Goal: Obtain resource: Download file/media

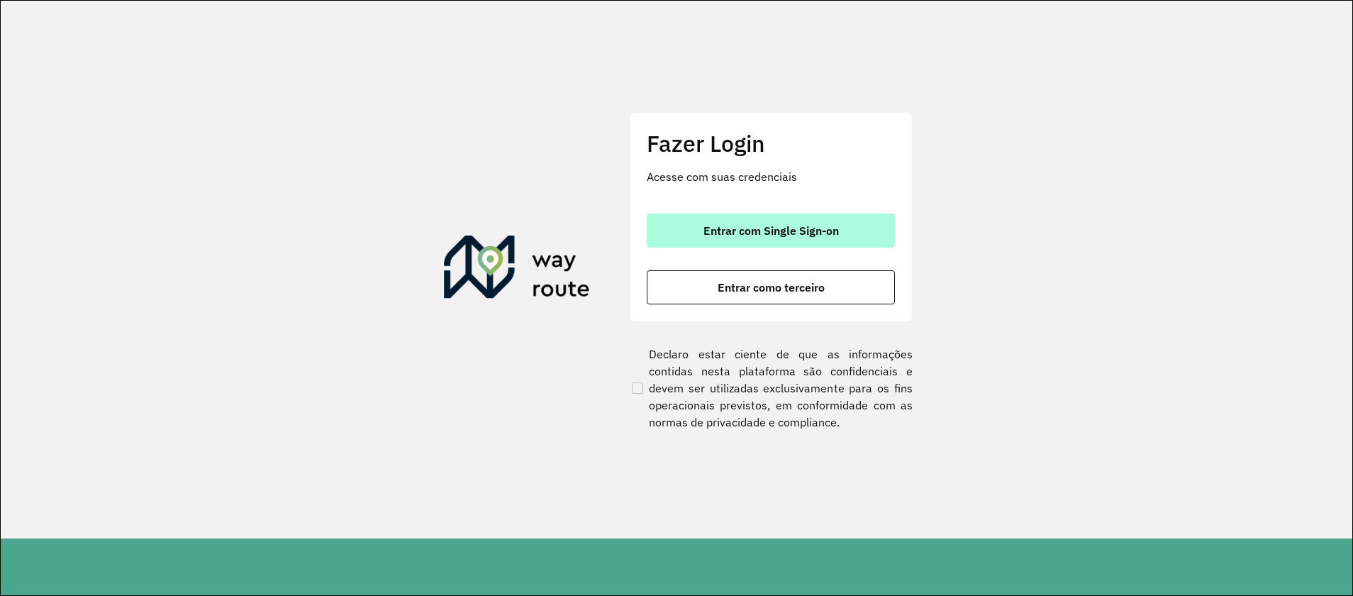
click at [776, 225] on span "Entrar com Single Sign-on" at bounding box center [770, 230] width 135 height 11
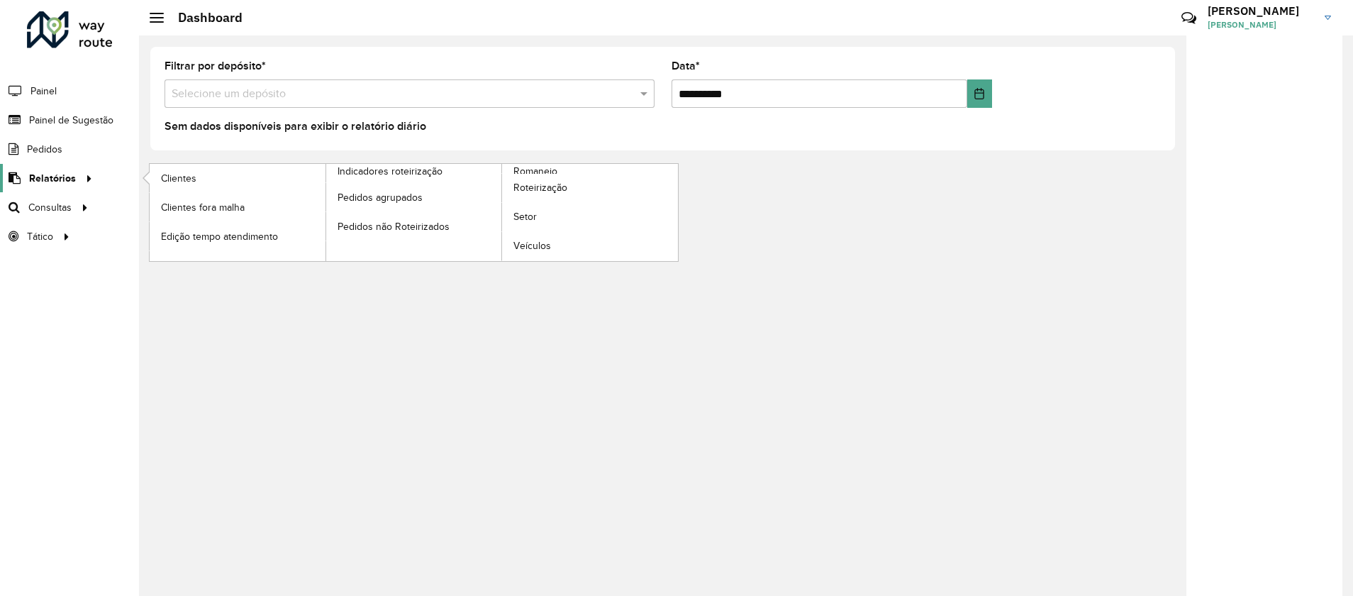
drag, startPoint x: 72, startPoint y: 174, endPoint x: 84, endPoint y: 179, distance: 12.4
click at [72, 175] on span "Relatórios" at bounding box center [52, 178] width 47 height 15
click at [194, 186] on link "Clientes" at bounding box center [238, 178] width 176 height 28
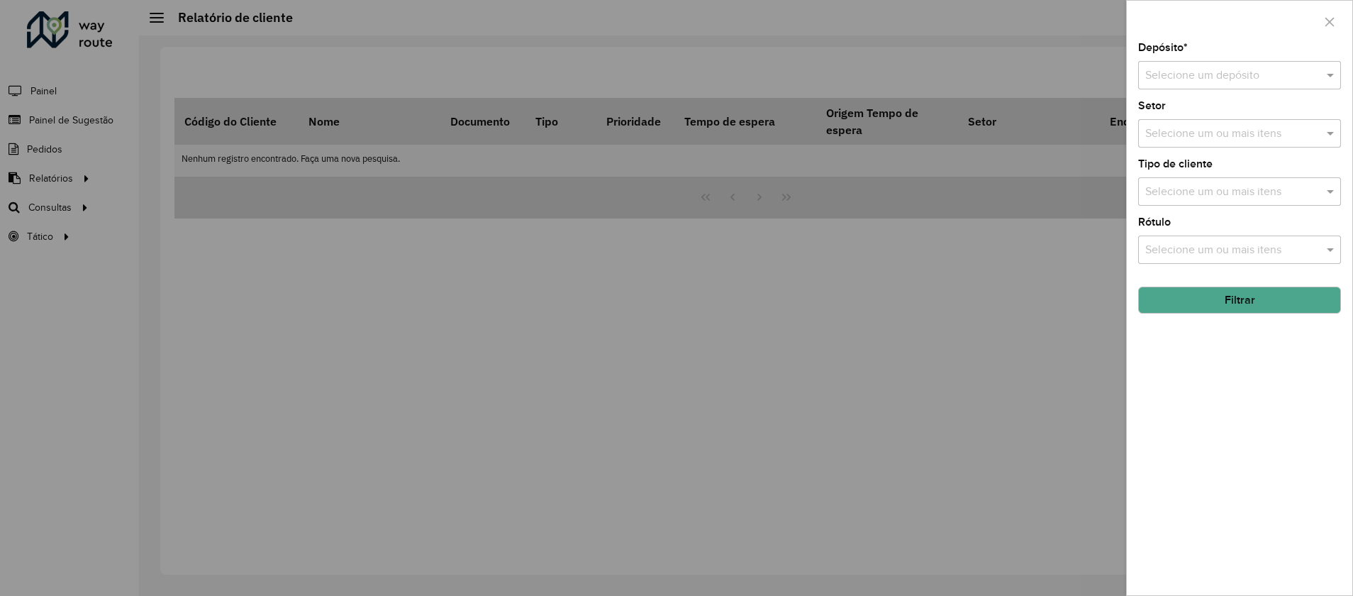
click at [663, 450] on div at bounding box center [676, 298] width 1353 height 596
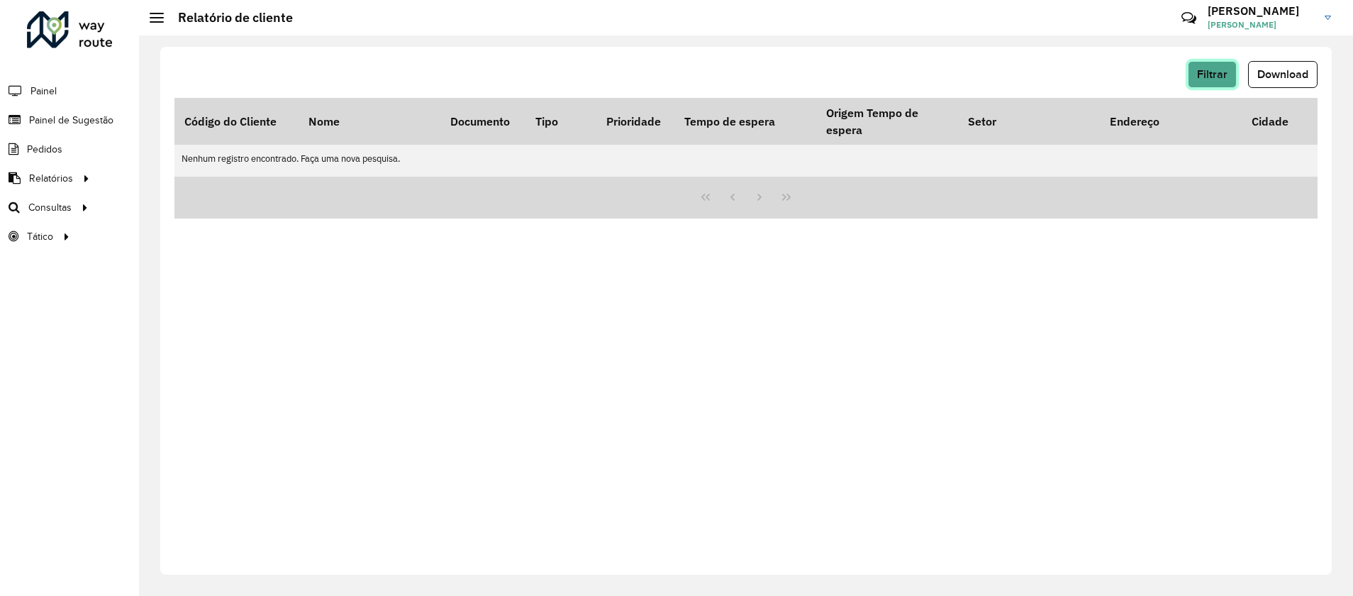
click at [1222, 72] on span "Filtrar" at bounding box center [1212, 74] width 30 height 12
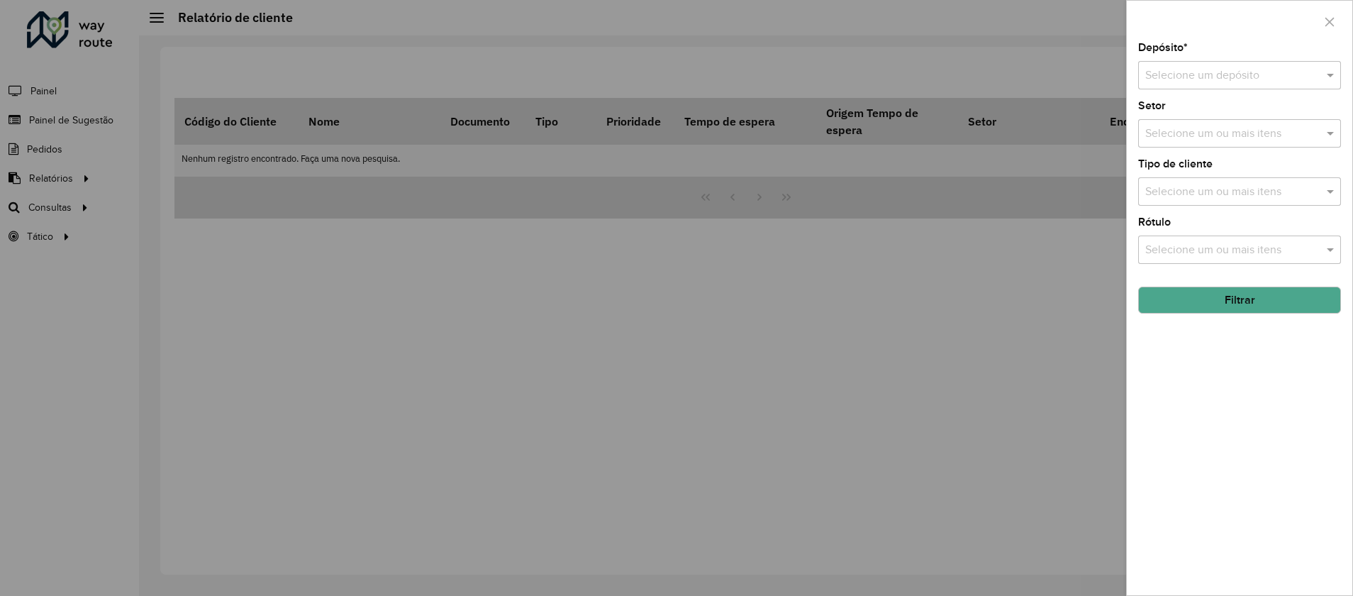
click at [1198, 79] on input "text" at bounding box center [1225, 75] width 160 height 17
click at [1166, 140] on span "CDD Olinda" at bounding box center [1173, 140] width 59 height 12
click at [1245, 303] on button "Filtrar" at bounding box center [1239, 299] width 203 height 27
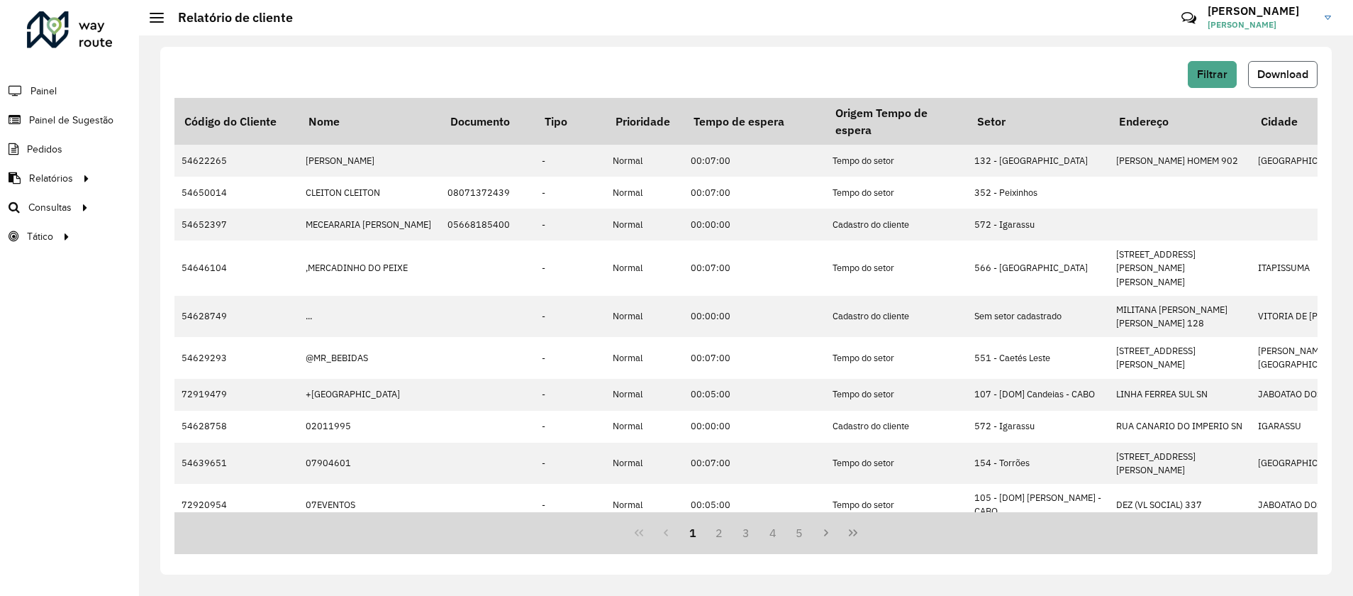
click at [1297, 70] on span "Download" at bounding box center [1282, 74] width 51 height 12
click at [637, 74] on div "Filtrar Download" at bounding box center [745, 74] width 1143 height 27
